Goal: Task Accomplishment & Management: Manage account settings

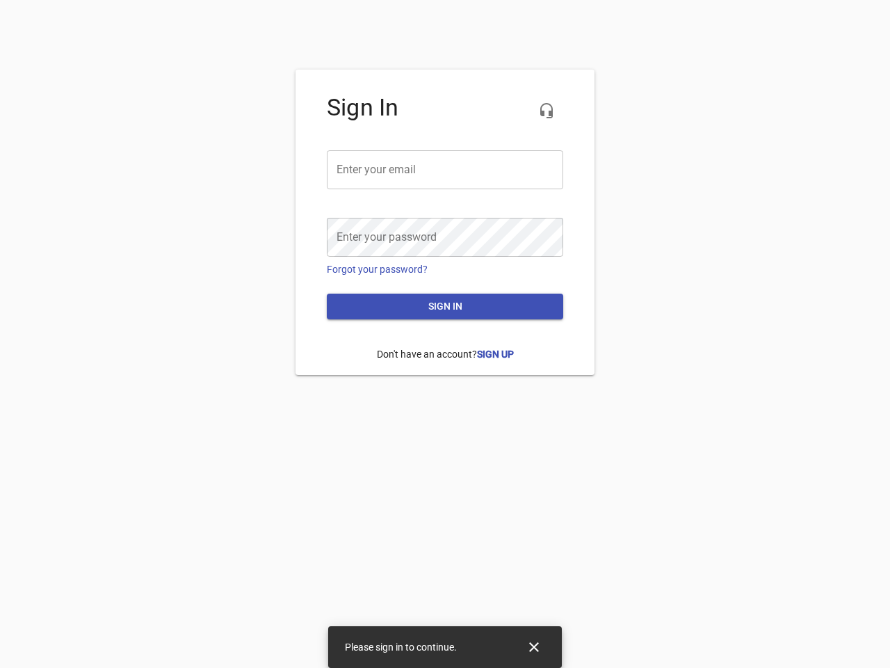
click at [547, 111] on icon "button" at bounding box center [546, 110] width 17 height 17
click at [445, 170] on input "email" at bounding box center [445, 169] width 237 height 39
click at [534, 647] on icon "Close" at bounding box center [534, 647] width 10 height 10
